Goal: Task Accomplishment & Management: Manage account settings

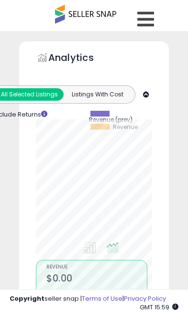
select select "**"
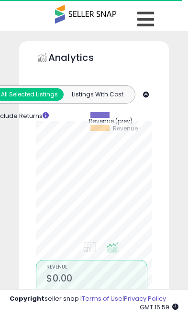
click at [148, 18] on icon at bounding box center [145, 19] width 17 height 19
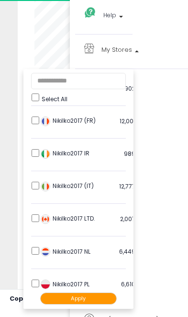
scroll to position [129, 0]
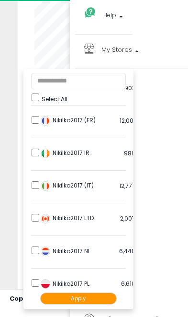
click at [37, 177] on li "Nikilko2017 (IT) 12,777 listings" at bounding box center [78, 187] width 95 height 31
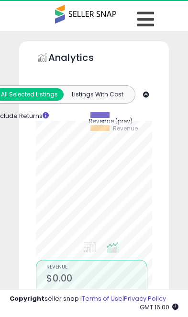
click at [155, 20] on link at bounding box center [147, 17] width 34 height 34
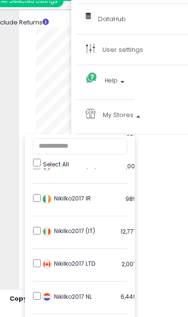
click at [43, 292] on img at bounding box center [47, 297] width 10 height 10
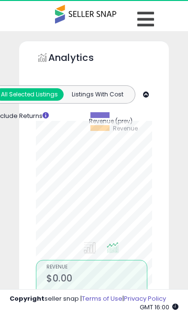
click at [157, 19] on link at bounding box center [147, 17] width 34 height 34
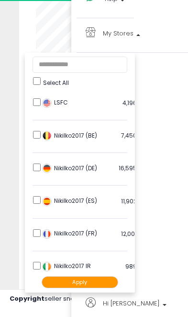
click at [92, 282] on button "Apply" at bounding box center [80, 282] width 77 height 12
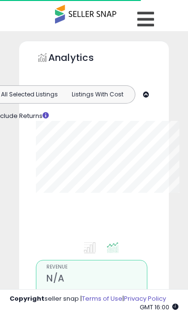
type input "**********"
select select "**"
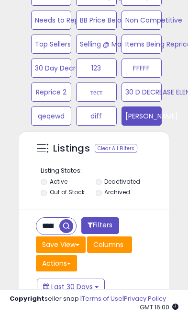
scroll to position [646, 0]
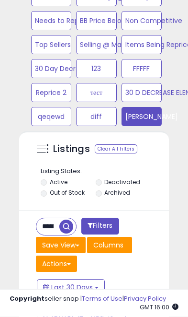
click at [52, 226] on input "**********" at bounding box center [47, 226] width 23 height 17
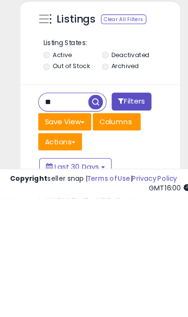
type input "*"
click at [93, 219] on span "button" at bounding box center [90, 226] width 14 height 14
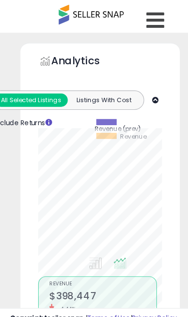
scroll to position [0, 0]
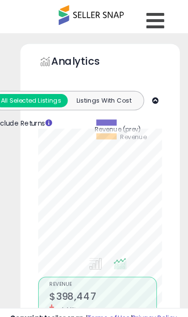
click at [149, 17] on icon at bounding box center [145, 19] width 17 height 19
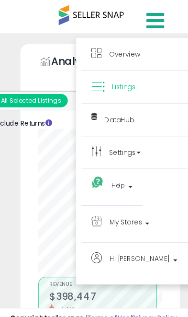
click at [129, 209] on span "My Stores" at bounding box center [118, 208] width 31 height 12
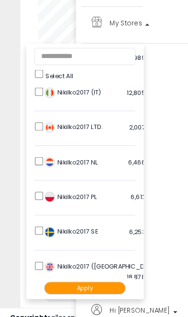
scroll to position [191, 0]
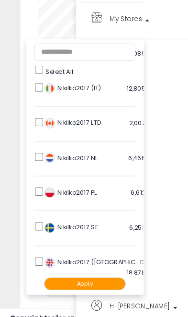
click at [84, 264] on button "Apply" at bounding box center [80, 266] width 77 height 12
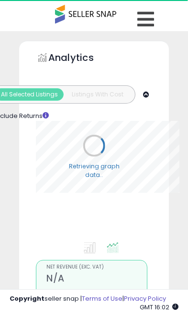
select select "**"
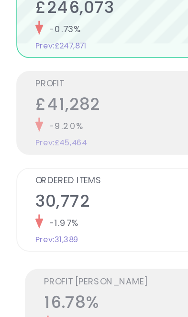
scroll to position [173, 0]
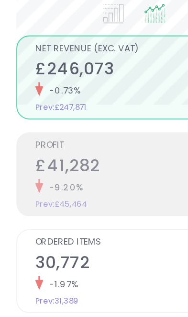
click at [71, 153] on h2 "£41,282" at bounding box center [96, 159] width 101 height 13
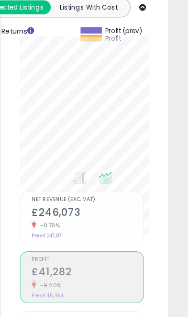
scroll to position [83, 0]
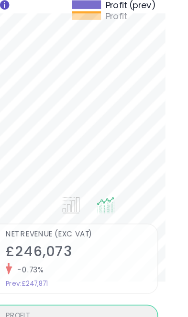
click at [118, 72] on div "Analytics Totals For All Selected Listings Listings With Cost Include Returns" at bounding box center [94, 248] width 150 height 582
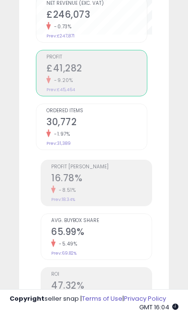
scroll to position [264, 0]
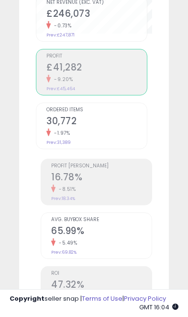
click at [105, 182] on h2 "16.78%" at bounding box center [101, 177] width 101 height 13
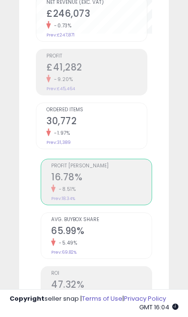
scroll to position [187, 131]
click at [96, 179] on h2 "16.78%" at bounding box center [101, 177] width 101 height 13
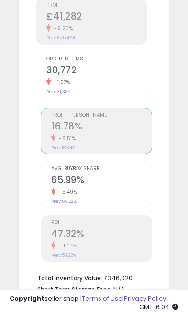
scroll to position [312, 0]
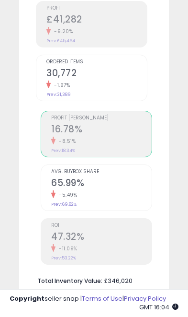
click at [93, 133] on h2 "16.78%" at bounding box center [101, 130] width 101 height 13
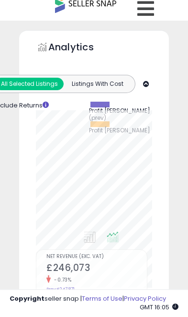
scroll to position [0, 0]
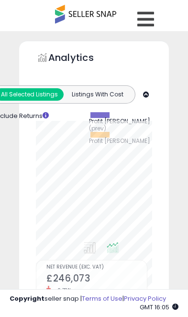
click at [153, 16] on icon at bounding box center [145, 19] width 17 height 19
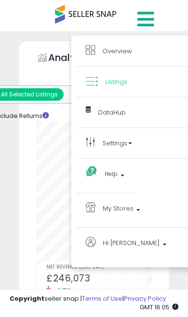
scroll to position [20, 0]
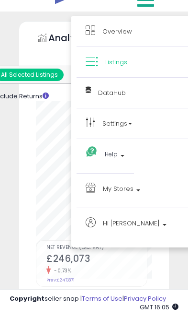
click at [130, 192] on span "My Stores" at bounding box center [118, 188] width 31 height 12
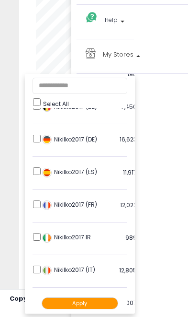
click at [85, 302] on button "Apply" at bounding box center [80, 303] width 77 height 12
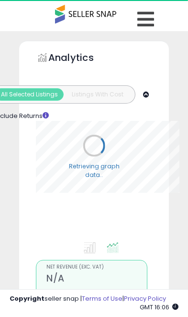
select select "**"
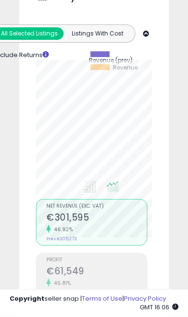
scroll to position [60, 0]
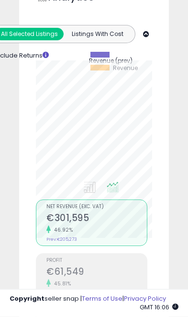
click at [155, 74] on div "Retrieving graph data.. Revenue (prev) Revenue" at bounding box center [94, 96] width 131 height 187
click at [152, 78] on div "Retrieving graph data.. Revenue (prev) Revenue" at bounding box center [94, 96] width 131 height 187
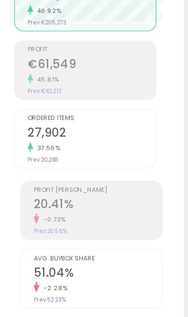
scroll to position [256, 0]
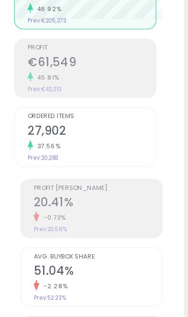
click at [84, 180] on h2 "20.41%" at bounding box center [101, 186] width 101 height 13
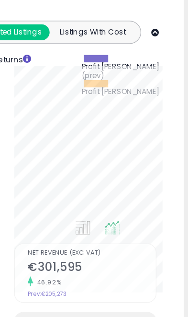
scroll to position [66, 0]
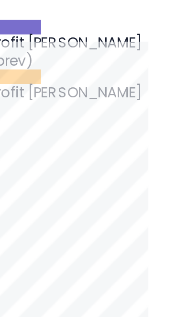
click at [68, 57] on div "Analytics Totals For All Selected Listings Listings With Cost Include Returns" at bounding box center [94, 266] width 150 height 582
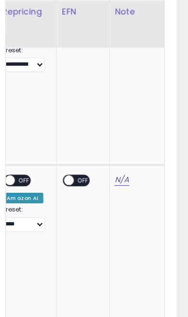
scroll to position [0, 0]
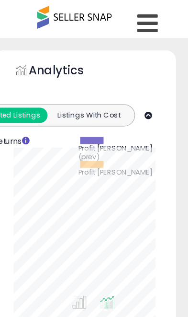
click at [137, 17] on icon at bounding box center [145, 19] width 17 height 19
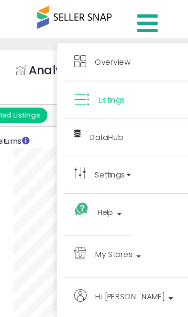
click at [103, 209] on span "My Stores" at bounding box center [118, 208] width 31 height 12
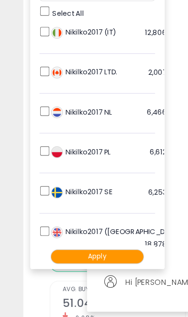
click at [88, 218] on button "Apply" at bounding box center [80, 224] width 77 height 12
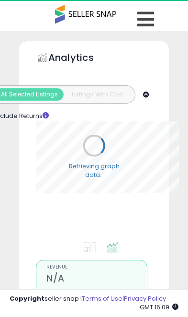
select select "**"
